Goal: Transaction & Acquisition: Purchase product/service

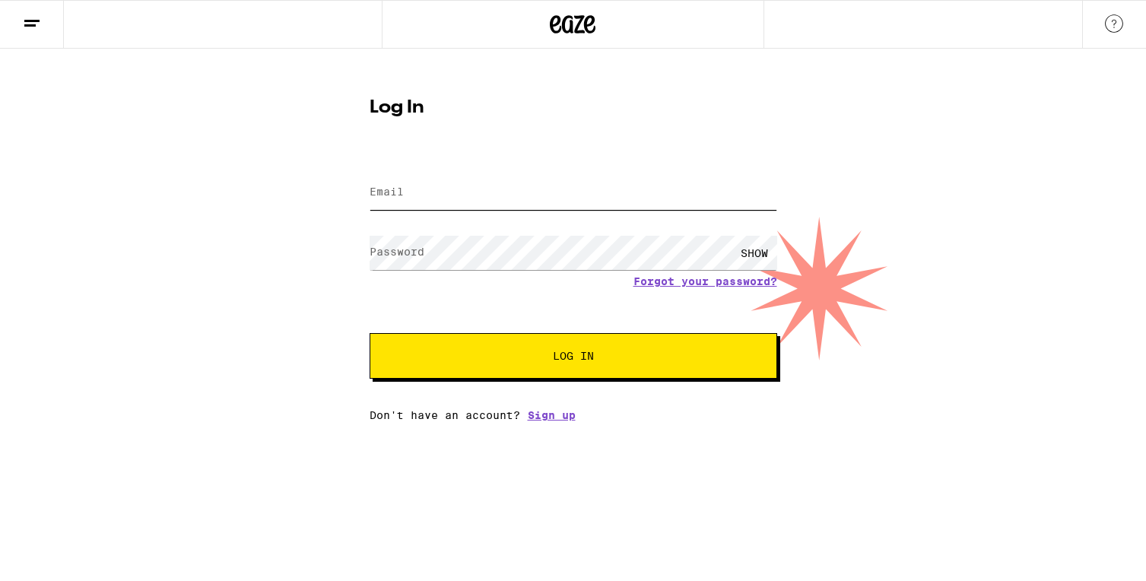
click at [409, 204] on input "Email" at bounding box center [572, 193] width 407 height 34
click at [0, 421] on com-1password-button at bounding box center [0, 421] width 0 height 0
type input "[EMAIL_ADDRESS][DOMAIN_NAME]"
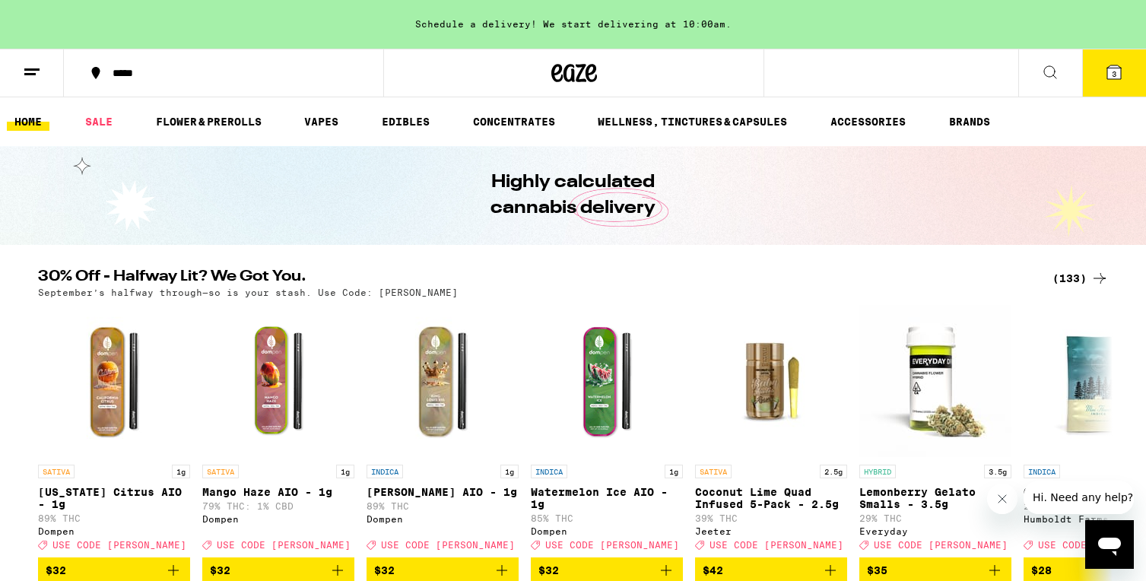
click at [1117, 74] on icon at bounding box center [1114, 72] width 14 height 14
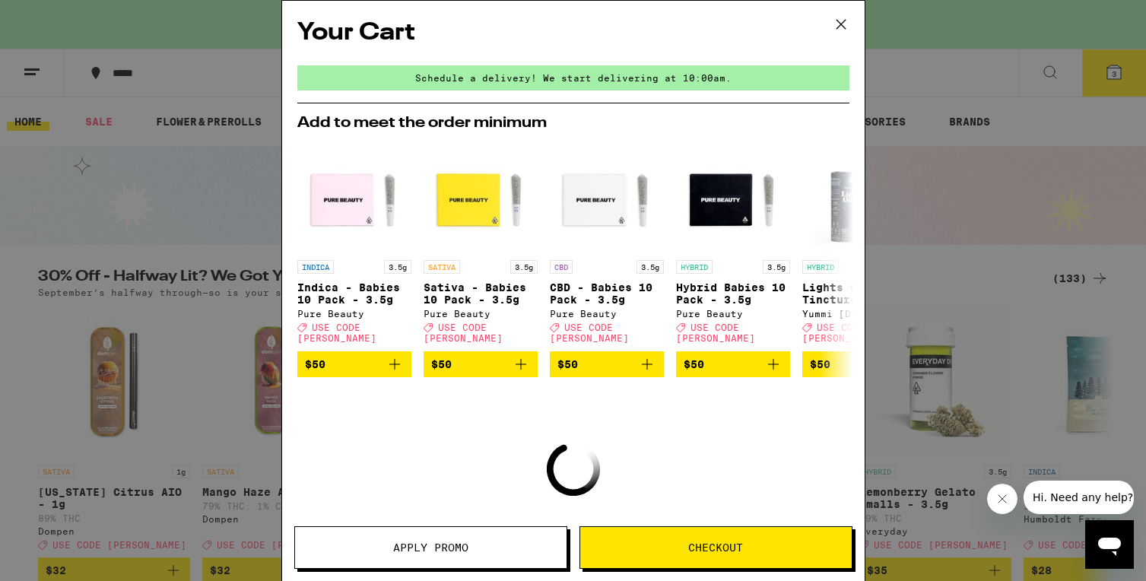
click at [718, 542] on span "Checkout" at bounding box center [715, 547] width 55 height 11
